Goal: Obtain resource: Obtain resource

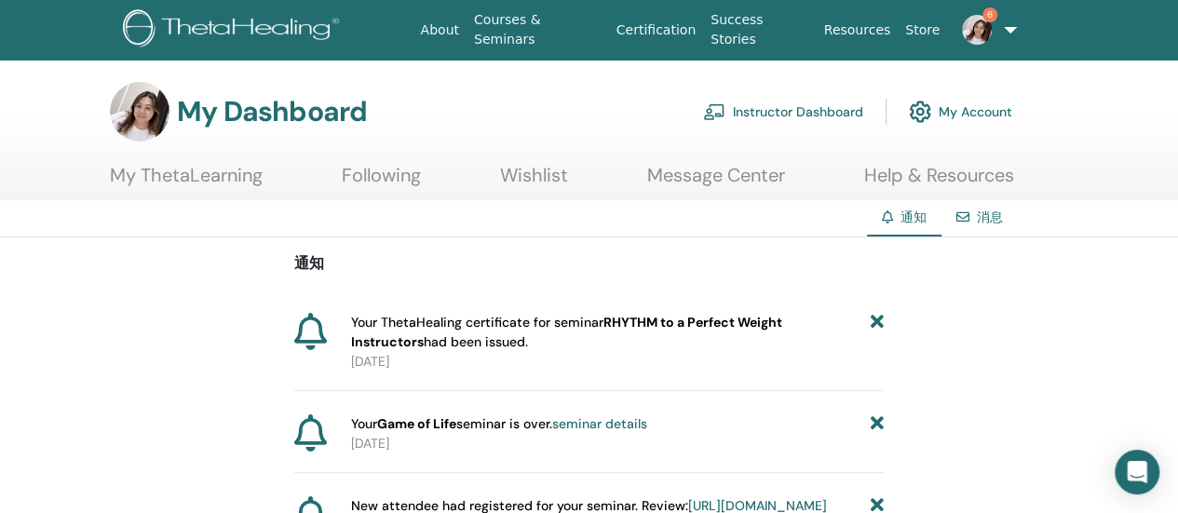
click at [805, 115] on link "Instructor Dashboard" at bounding box center [783, 111] width 160 height 41
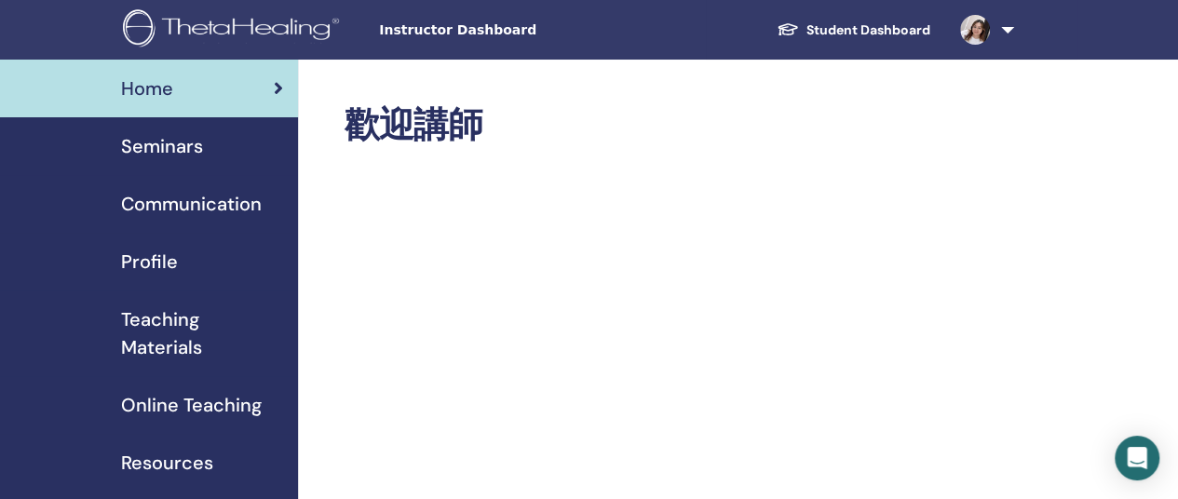
click at [170, 337] on span "Teaching Materials" at bounding box center [202, 334] width 162 height 56
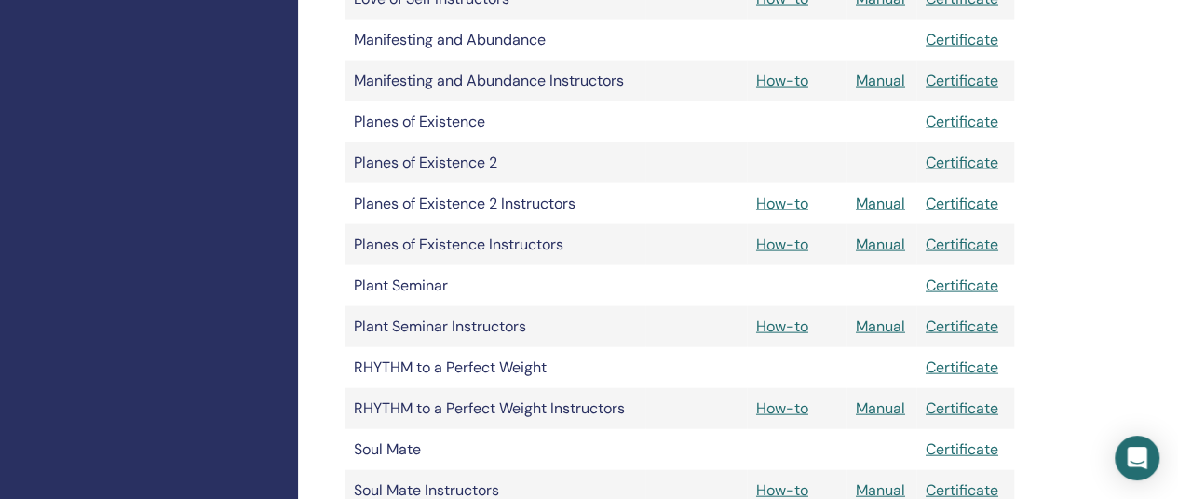
scroll to position [1921, 0]
click at [857, 251] on link "Manual" at bounding box center [880, 244] width 49 height 20
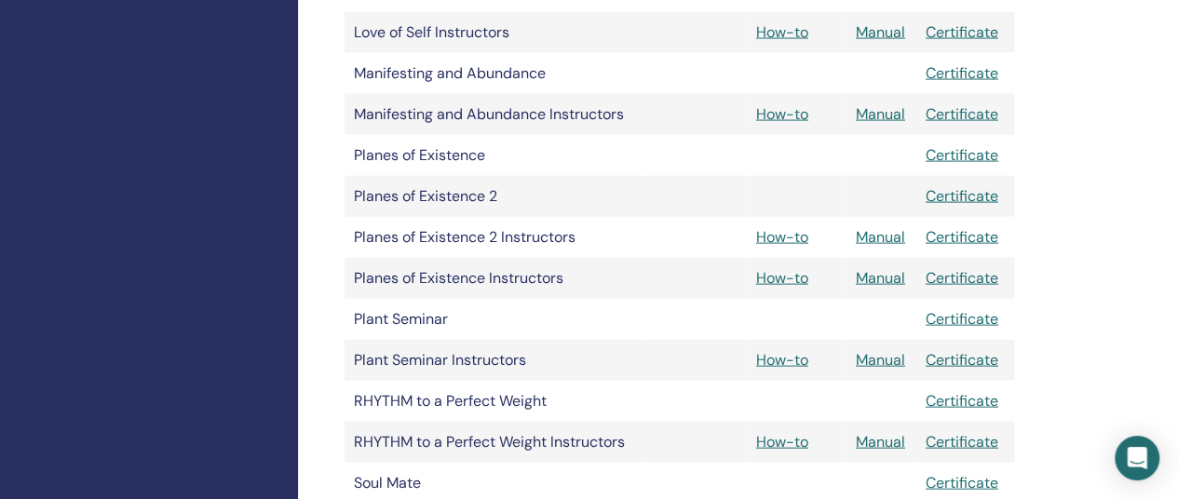
scroll to position [1883, 0]
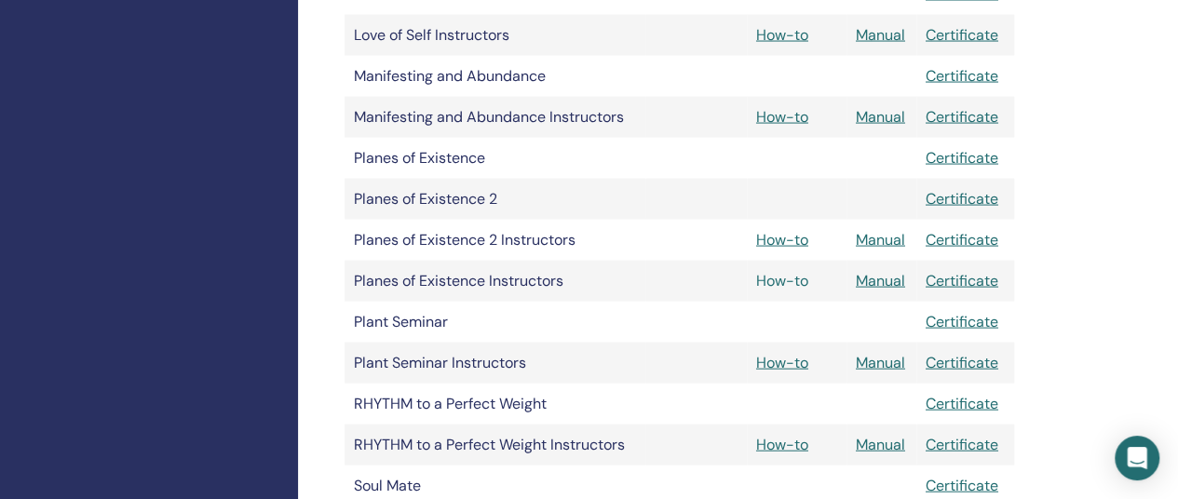
click at [781, 281] on link "How-to" at bounding box center [782, 281] width 52 height 20
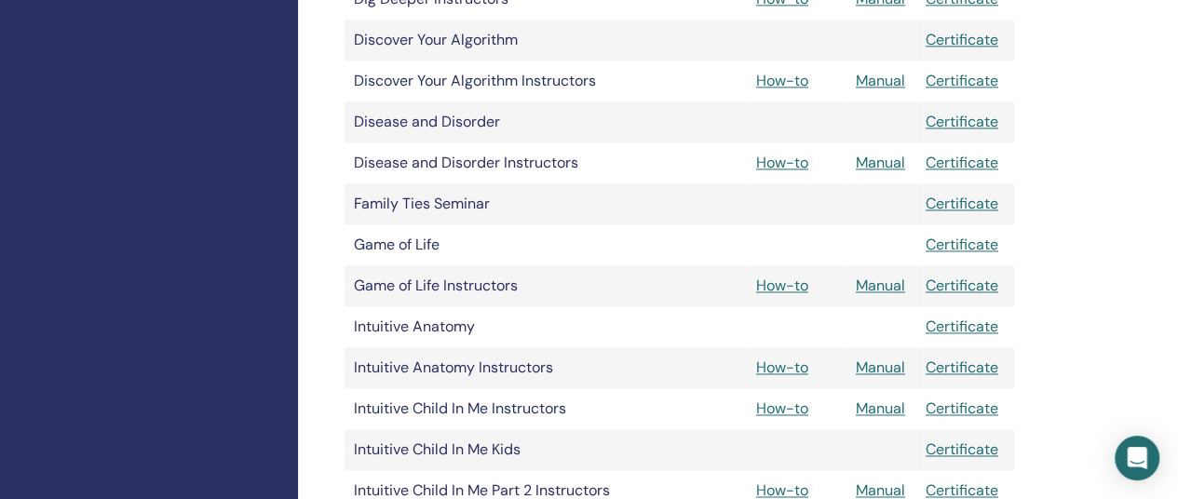
scroll to position [1194, 0]
